Goal: Find specific page/section: Find specific page/section

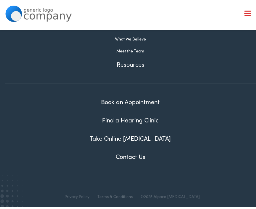
scroll to position [179, 0]
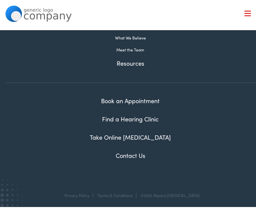
click at [130, 120] on link "Find a Hearing Clinic" at bounding box center [130, 117] width 57 height 8
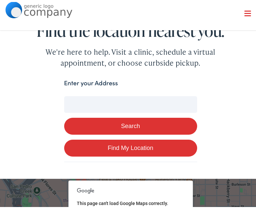
click at [115, 104] on input "Enter your Address" at bounding box center [130, 102] width 133 height 17
type input "07"
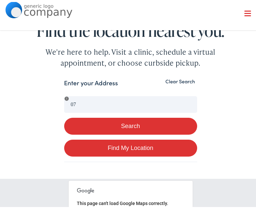
click at [170, 81] on button "Clear Search" at bounding box center [181, 79] width 34 height 6
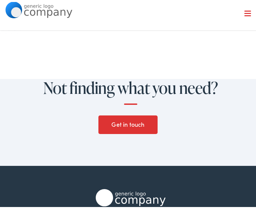
scroll to position [399, 0]
